Goal: Task Accomplishment & Management: Use online tool/utility

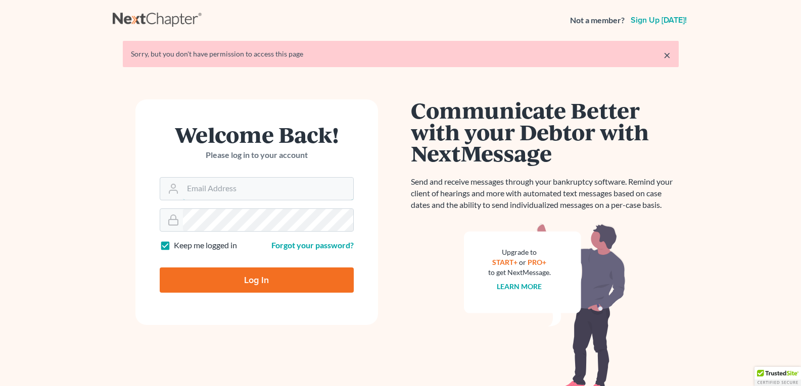
type input "[EMAIL_ADDRESS][DOMAIN_NAME]"
click at [223, 279] on input "Log In" at bounding box center [257, 280] width 194 height 25
type input "Thinking..."
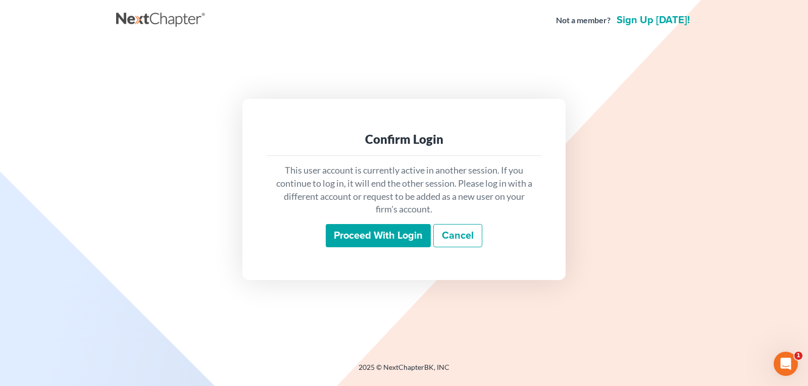
click at [355, 227] on input "Proceed with login" at bounding box center [378, 235] width 105 height 23
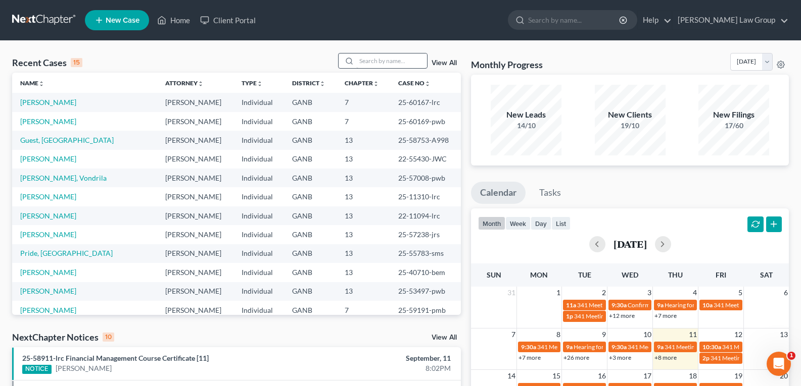
click at [371, 56] on div "Recent Cases 15 View All Name unfold_more expand_more expand_less Attorney unfo…" at bounding box center [400, 375] width 801 height 668
click at [368, 60] on input "search" at bounding box center [391, 61] width 71 height 15
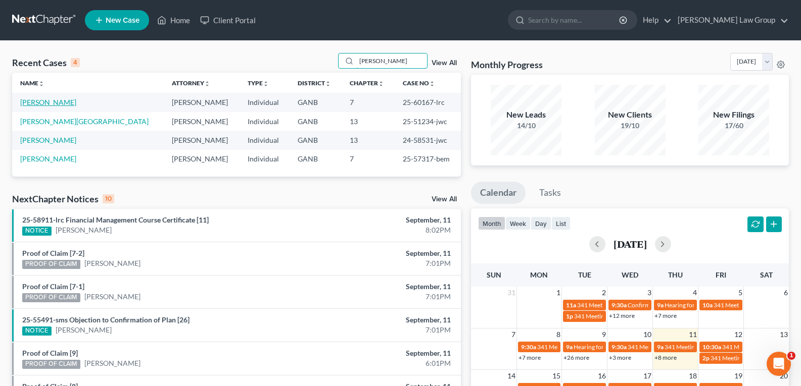
type input "mcdaniel"
click at [54, 104] on link "McDaniel, Deandria" at bounding box center [48, 102] width 56 height 9
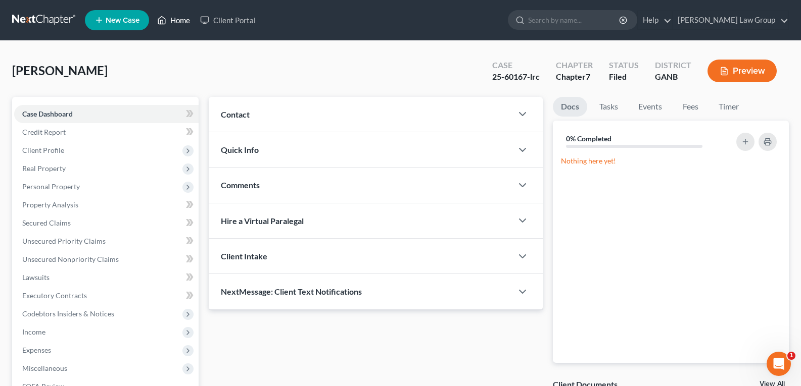
click at [174, 23] on link "Home" at bounding box center [173, 20] width 43 height 18
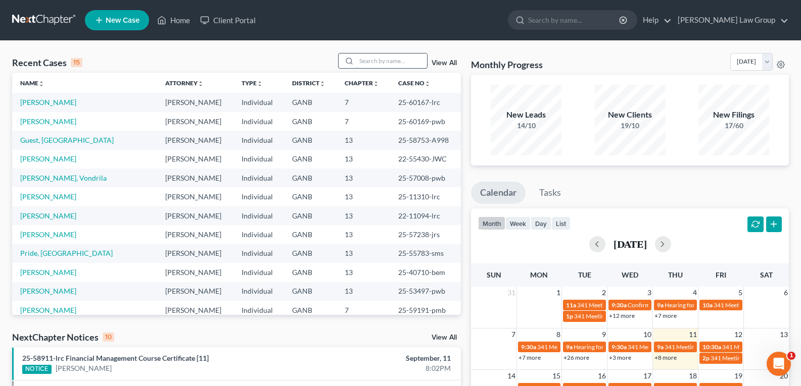
drag, startPoint x: 379, startPoint y: 51, endPoint x: 379, endPoint y: 61, distance: 9.6
click at [379, 58] on div "Recent Cases 15 View All Name unfold_more expand_more expand_less Attorney unfo…" at bounding box center [400, 375] width 801 height 668
click at [379, 61] on input "search" at bounding box center [391, 61] width 71 height 15
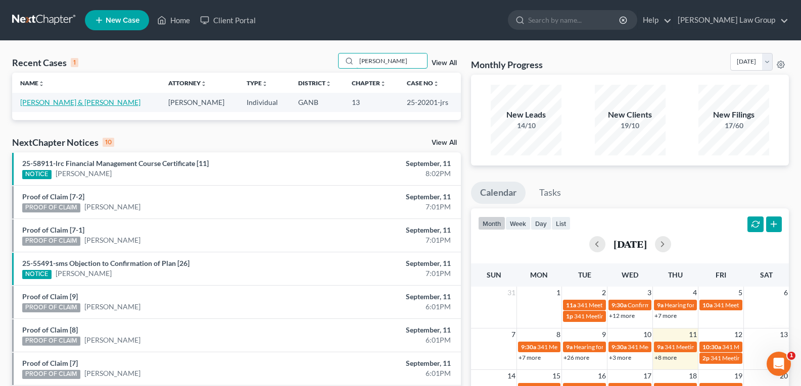
type input "ishmael"
click at [33, 101] on link "Johnson, Ishmael & Jennifer" at bounding box center [80, 102] width 120 height 9
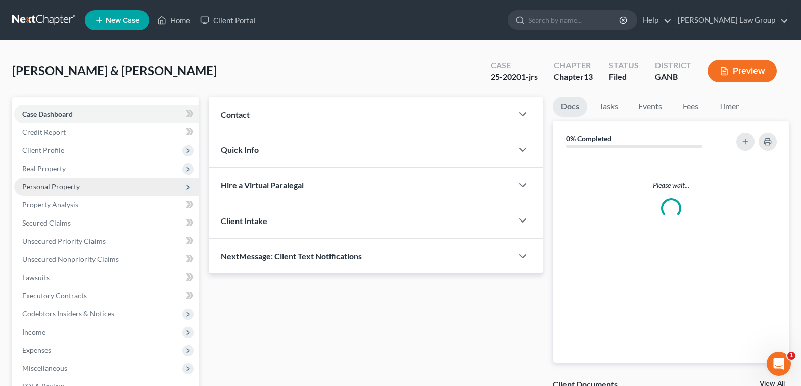
click at [140, 188] on span "Personal Property" at bounding box center [106, 187] width 184 height 18
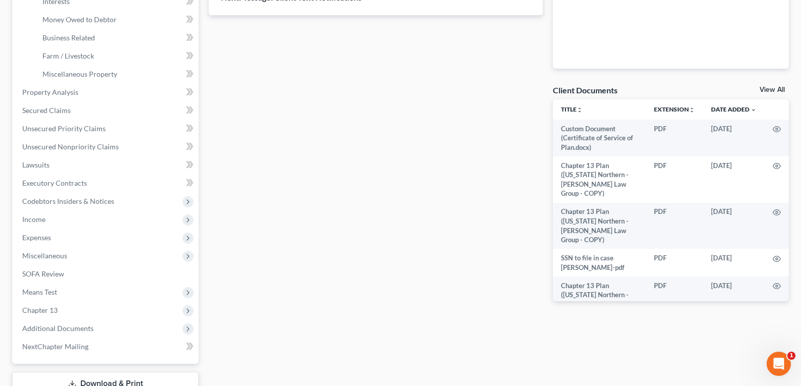
drag, startPoint x: 141, startPoint y: 188, endPoint x: 118, endPoint y: 333, distance: 147.3
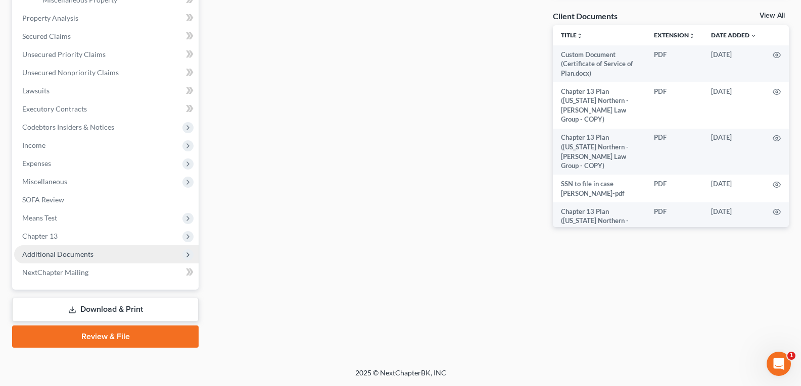
click at [87, 253] on span "Additional Documents" at bounding box center [57, 254] width 71 height 9
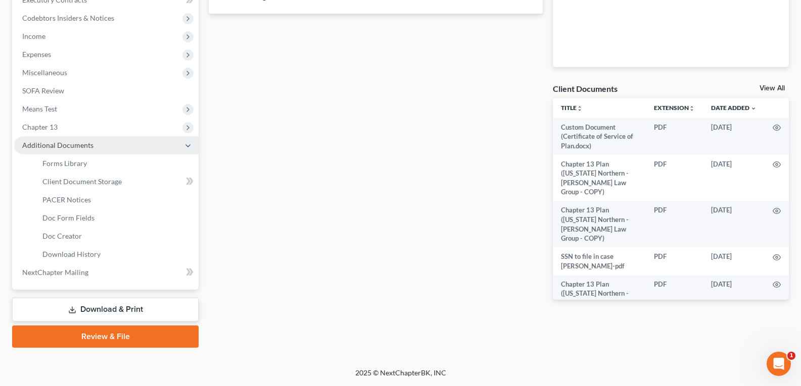
scroll to position [296, 0]
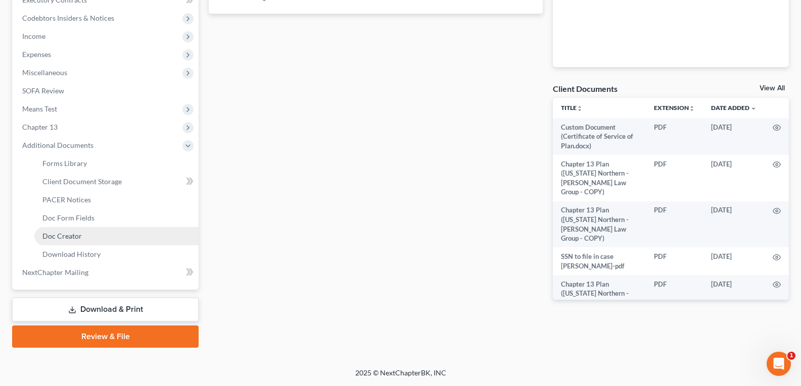
click at [80, 237] on span "Doc Creator" at bounding box center [61, 236] width 39 height 9
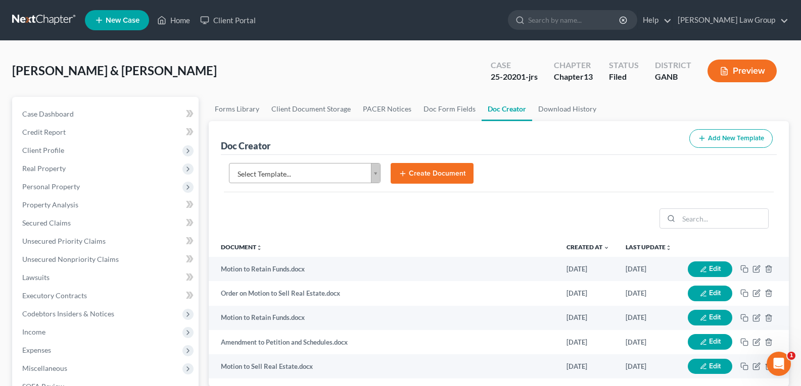
click at [377, 174] on body "Home New Case Client Portal Saedi Law Group legalstaff@saedilawgroup.com My Acc…" at bounding box center [400, 341] width 801 height 682
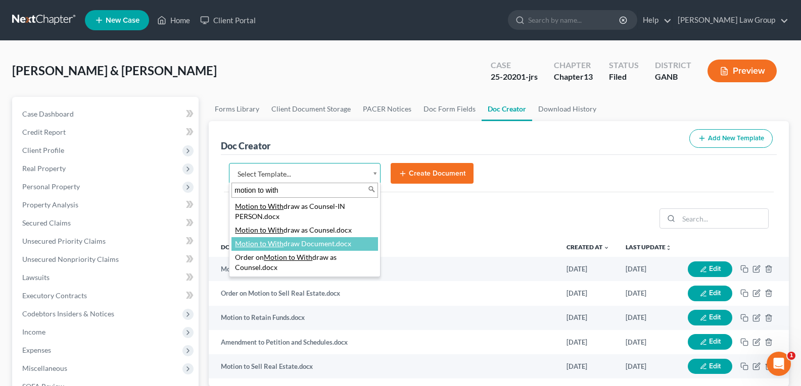
type input "motion to with"
select select "111663"
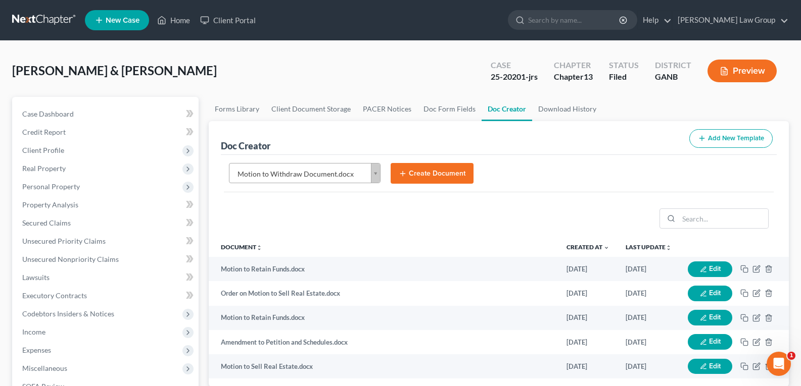
click at [418, 169] on button "Create Document" at bounding box center [431, 173] width 83 height 21
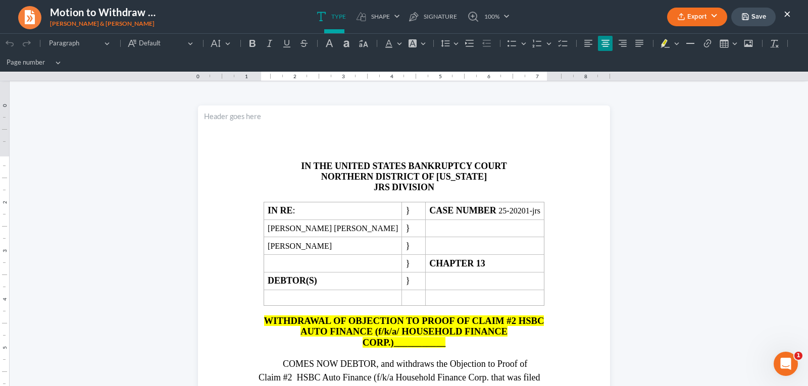
click at [696, 21] on button "Export" at bounding box center [697, 17] width 60 height 19
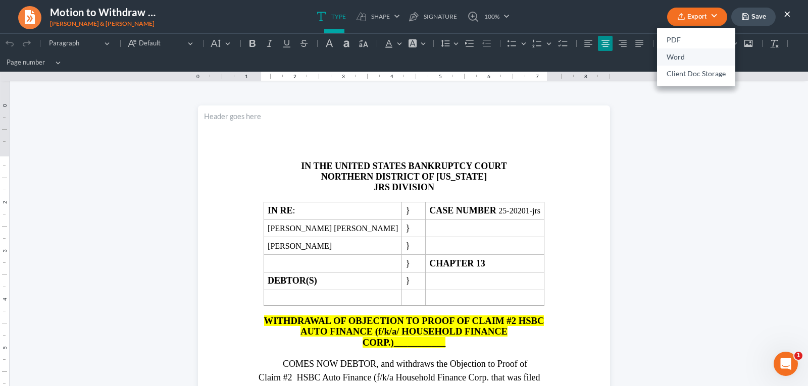
click at [683, 59] on link "Word" at bounding box center [696, 56] width 78 height 17
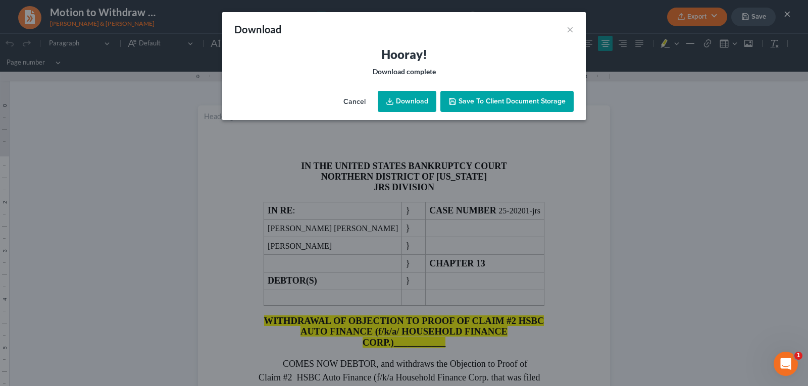
click at [401, 98] on link "Download" at bounding box center [407, 101] width 59 height 21
click at [568, 30] on button "×" at bounding box center [570, 29] width 7 height 12
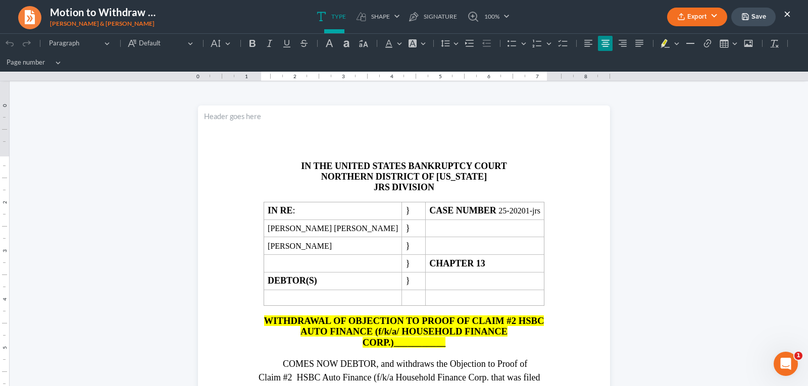
click at [793, 11] on div "Export PDF Word Client Doc Storage Save ×" at bounding box center [729, 17] width 144 height 22
click at [789, 13] on button "×" at bounding box center [787, 14] width 7 height 12
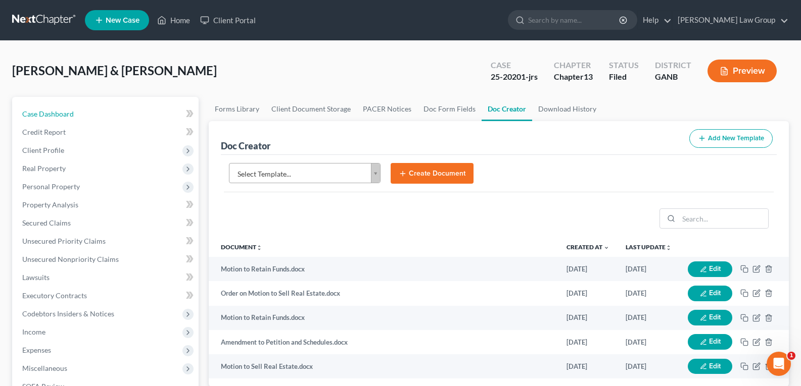
drag, startPoint x: 60, startPoint y: 119, endPoint x: 423, endPoint y: 5, distance: 380.5
click at [60, 118] on link "Case Dashboard" at bounding box center [106, 114] width 184 height 18
